Goal: Task Accomplishment & Management: Use online tool/utility

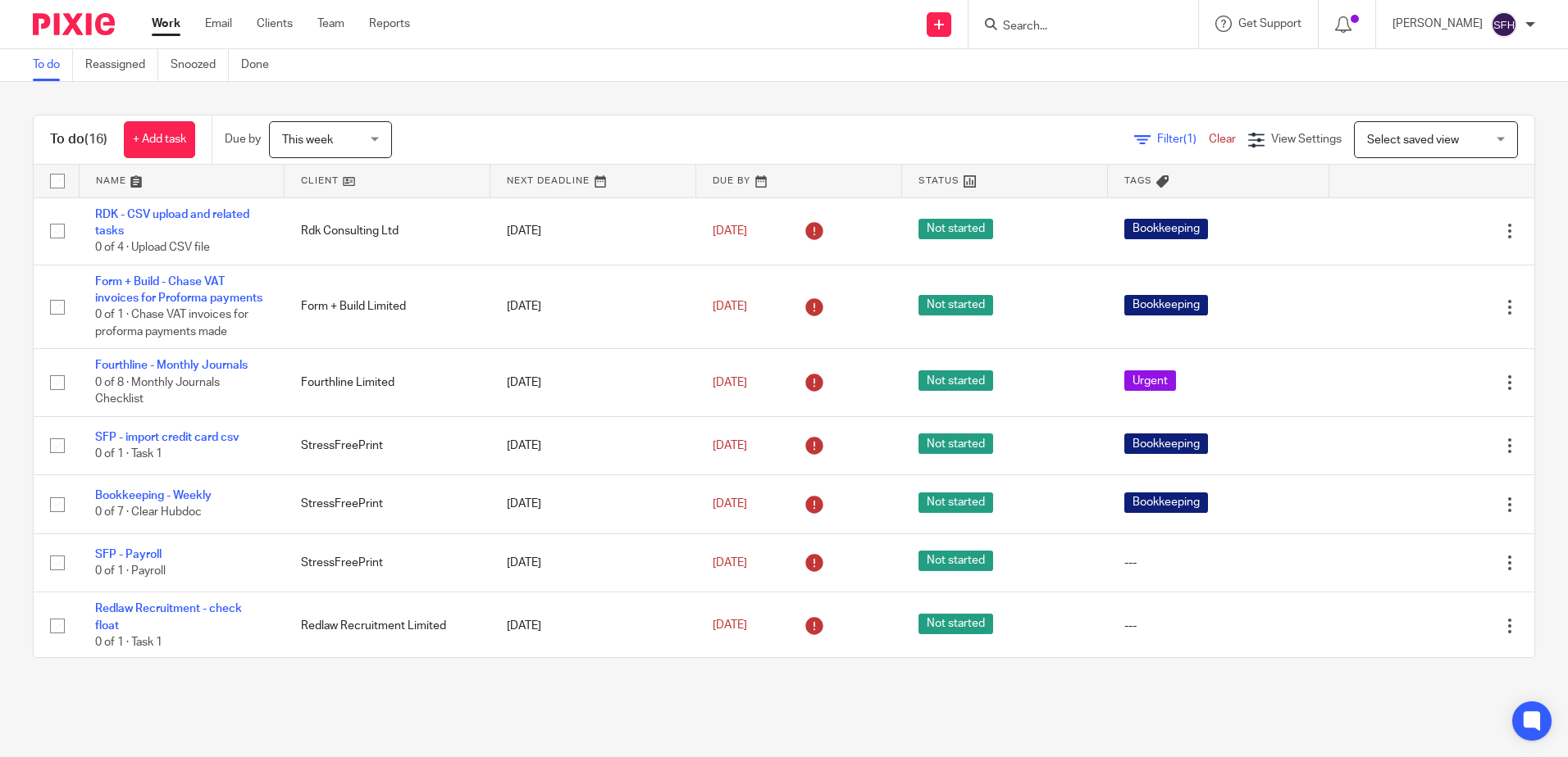
click at [374, 176] on link at bounding box center [387, 181] width 205 height 32
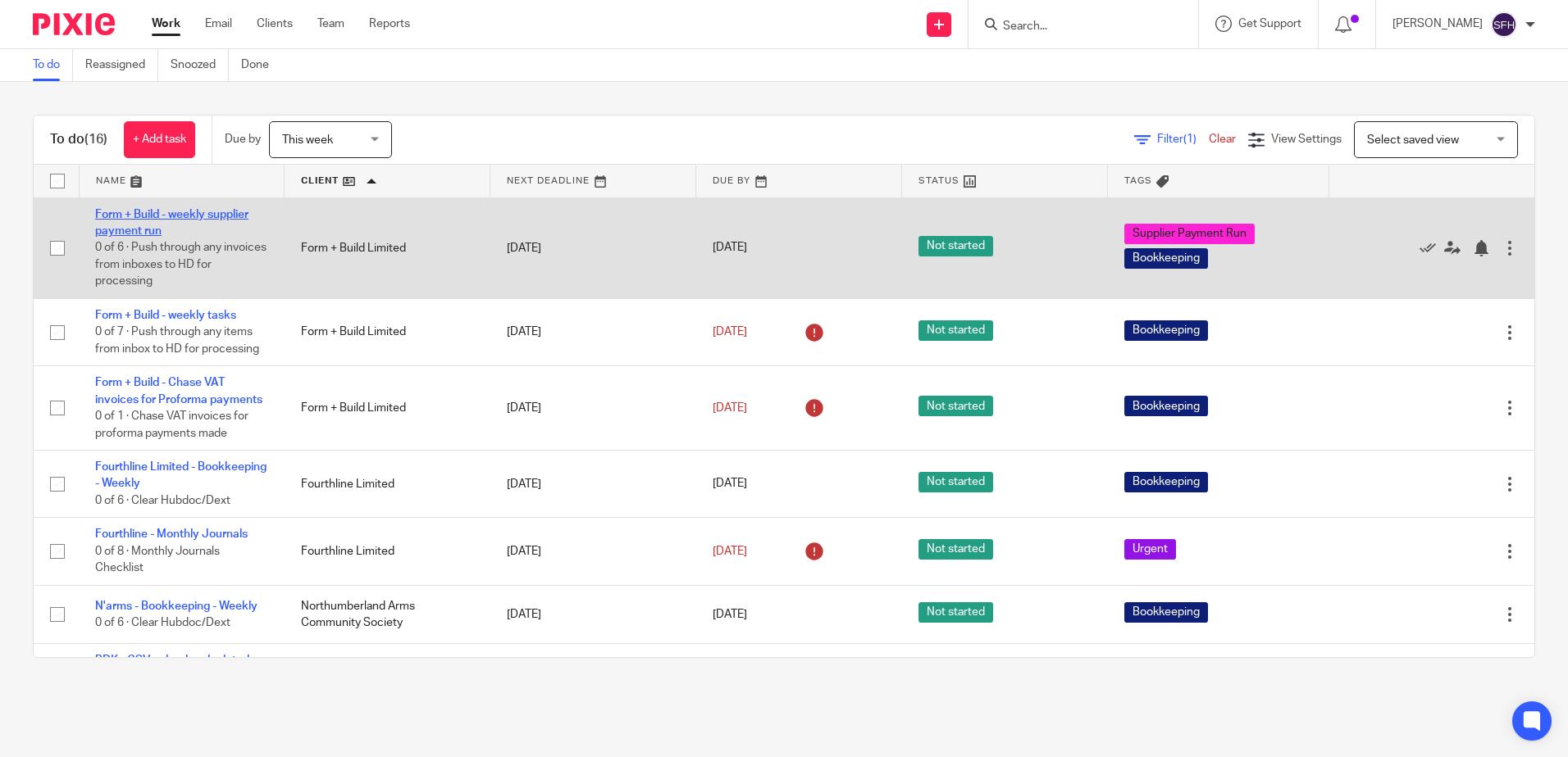
click at [133, 231] on link "Form + Build - weekly supplier payment run" at bounding box center [171, 223] width 153 height 28
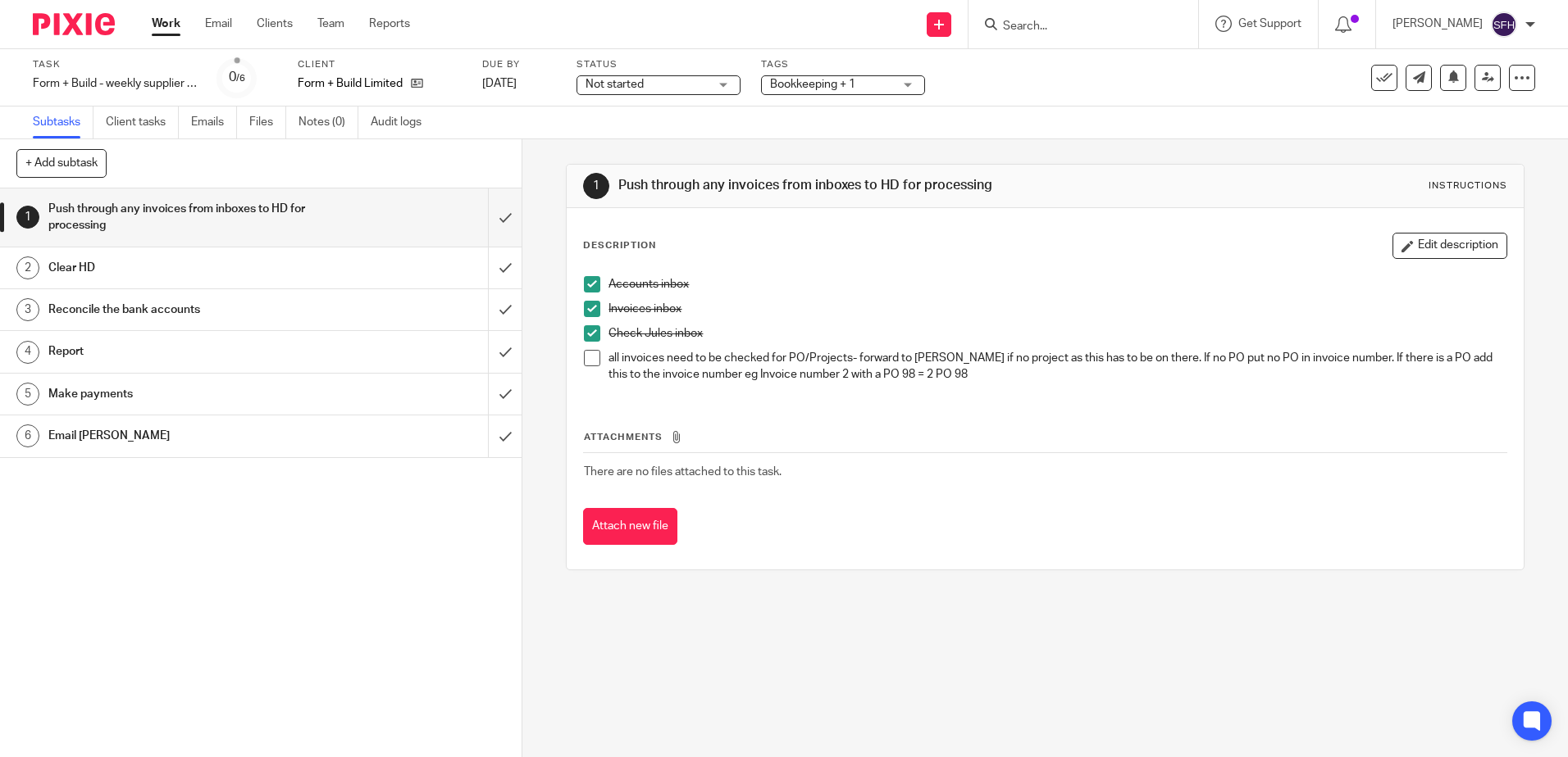
click at [592, 365] on span at bounding box center [591, 358] width 16 height 16
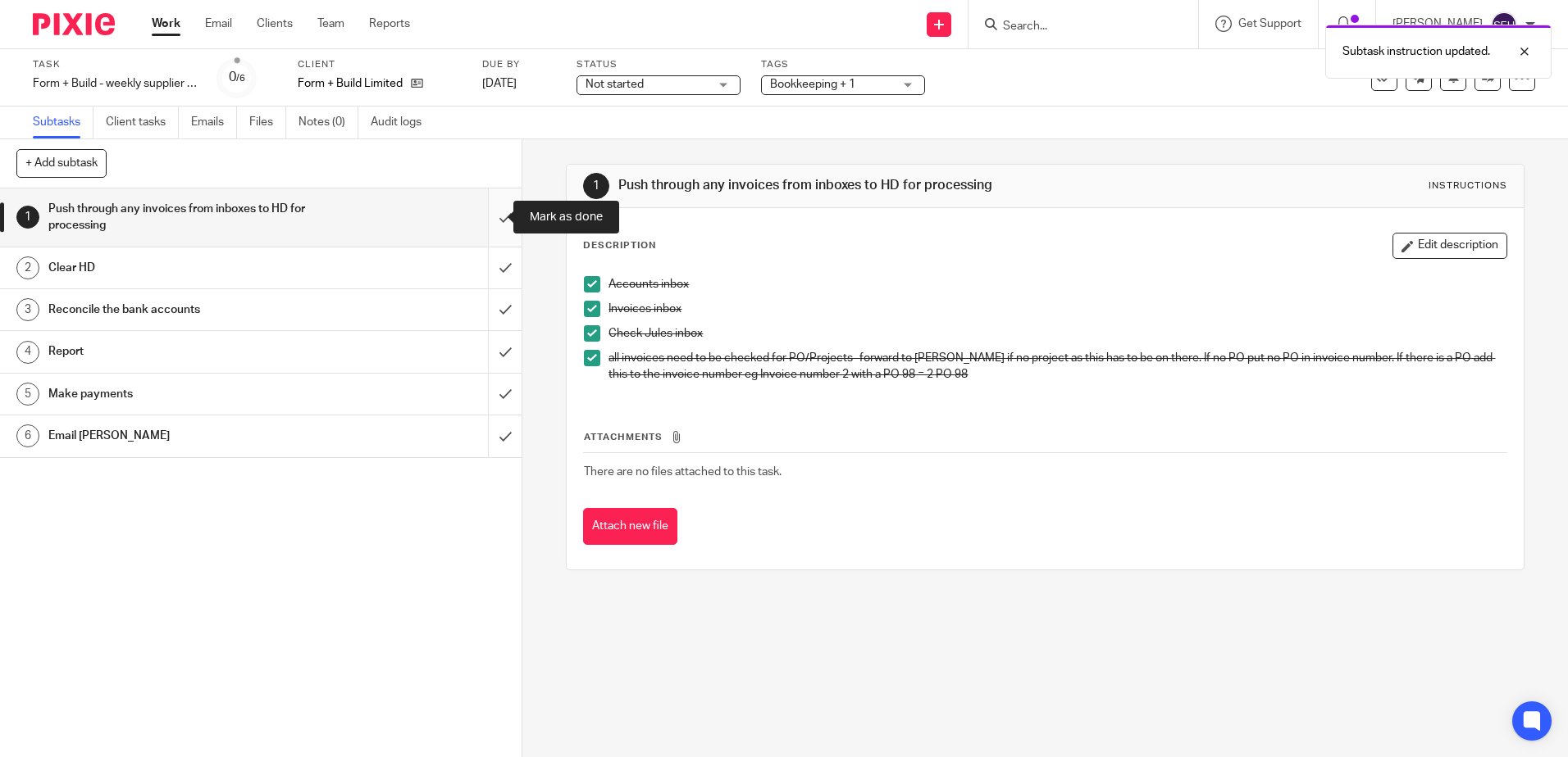
click at [479, 226] on input "submit" at bounding box center [261, 217] width 521 height 59
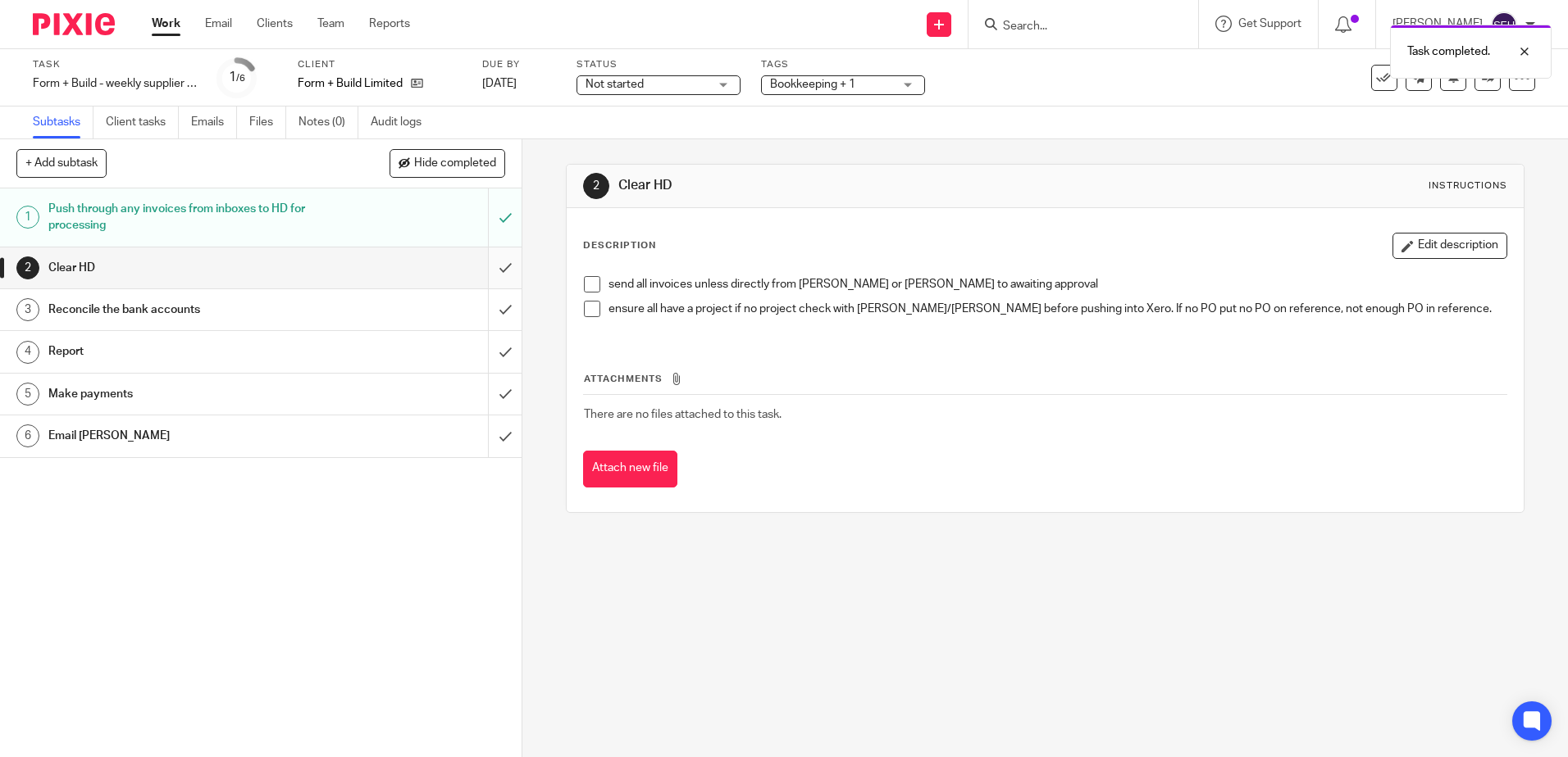
click at [481, 269] on input "submit" at bounding box center [261, 268] width 521 height 41
